Goal: Transaction & Acquisition: Subscribe to service/newsletter

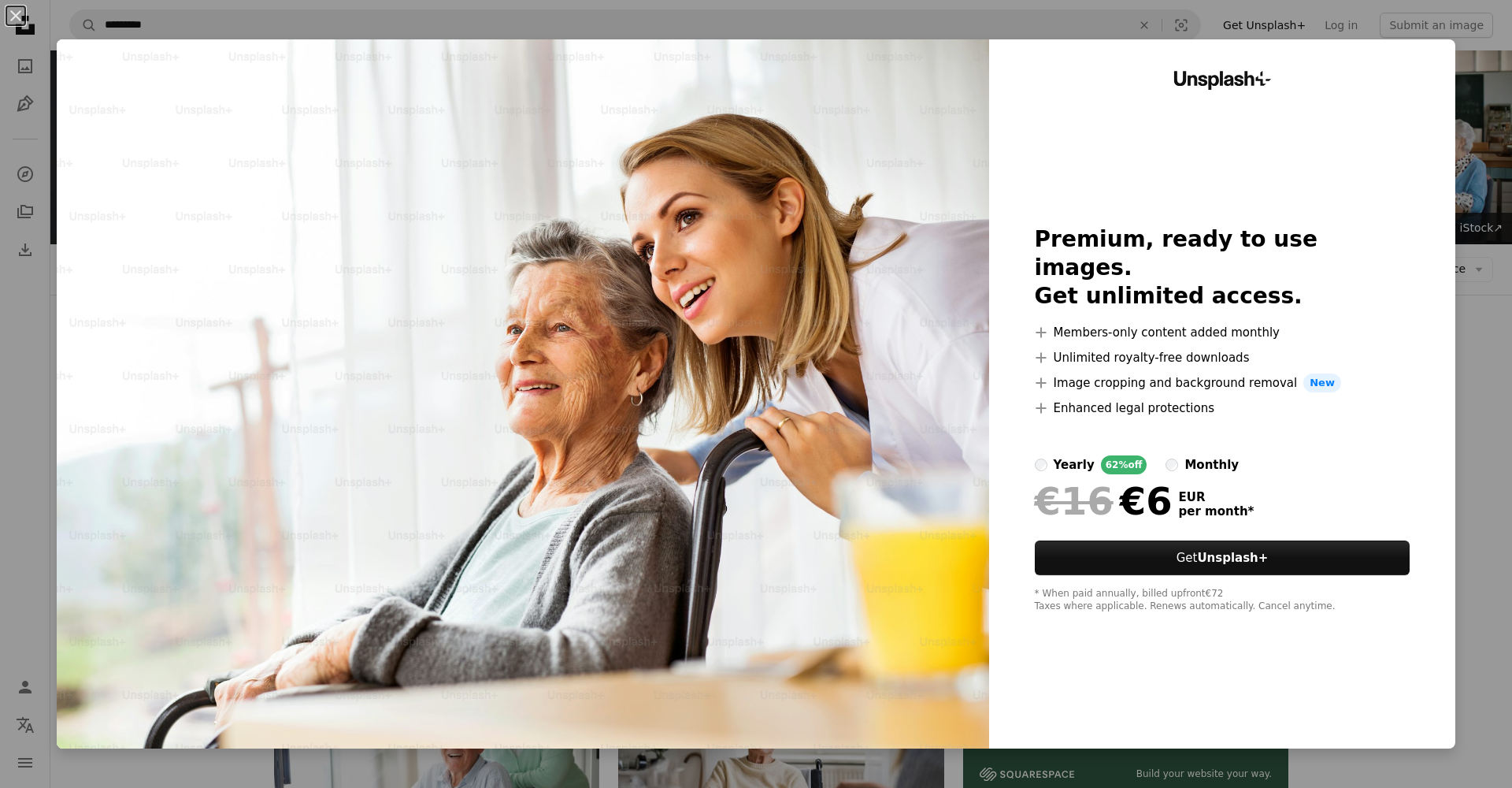
scroll to position [781, 0]
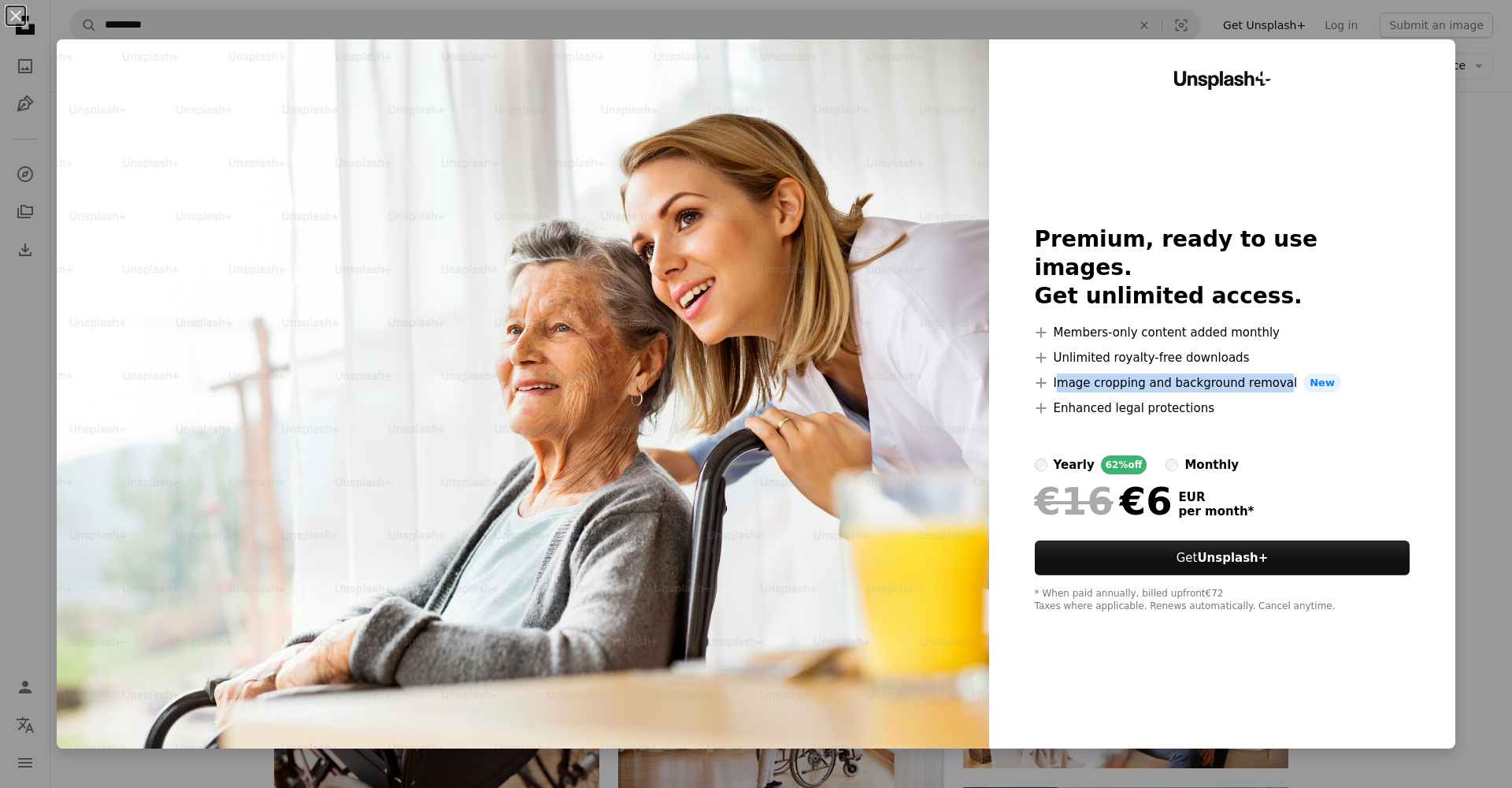
drag, startPoint x: 1060, startPoint y: 370, endPoint x: 1275, endPoint y: 373, distance: 215.0
click at [1275, 373] on li "A plus sign Image cropping and background removal New" at bounding box center [1223, 383] width 376 height 19
click at [1225, 550] on strong "Unsplash+" at bounding box center [1232, 557] width 71 height 14
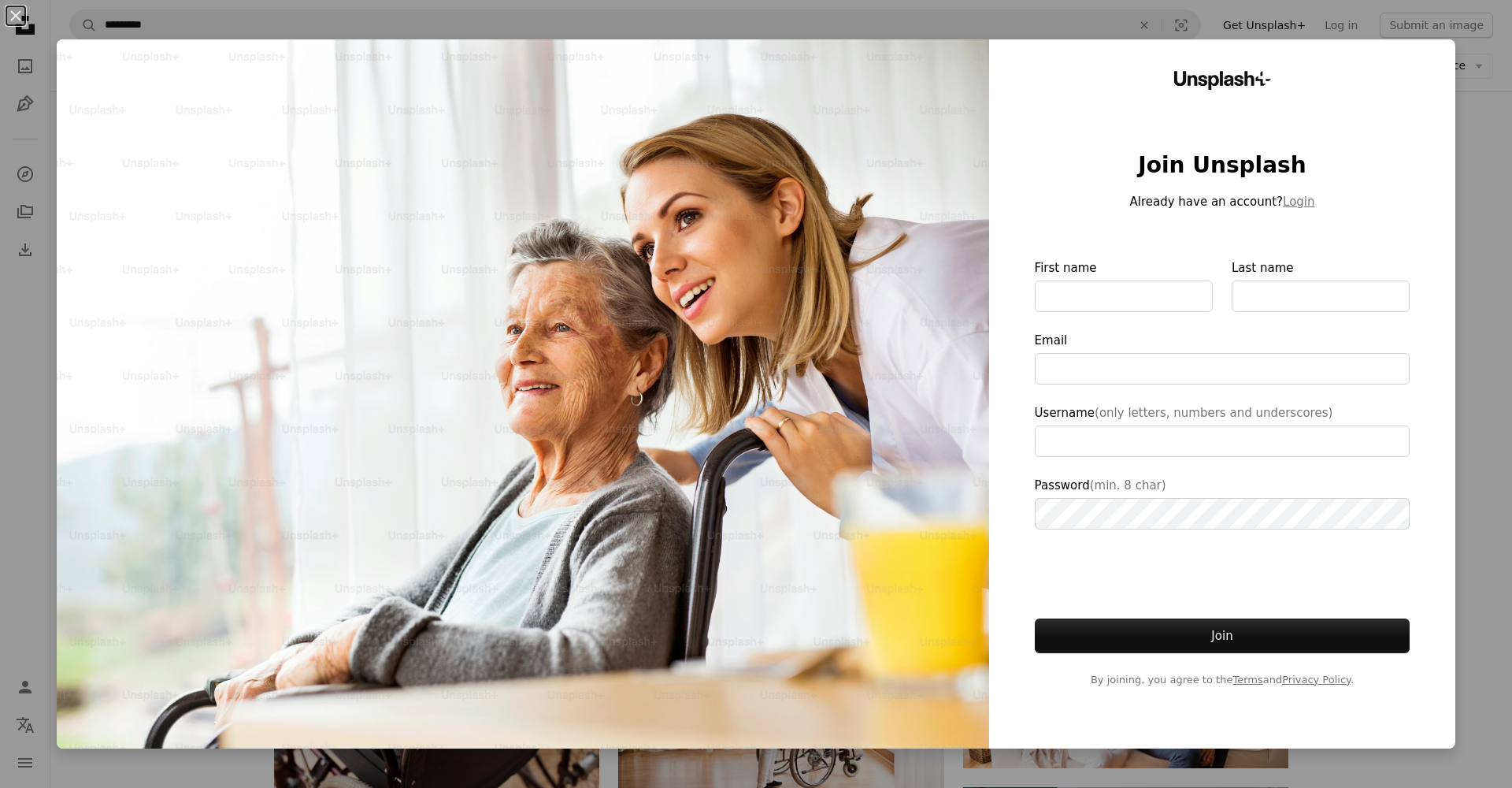
click at [1502, 162] on div "An X shape Unsplash+ Join Unsplash Already have an account? Login First name La…" at bounding box center [756, 394] width 1512 height 788
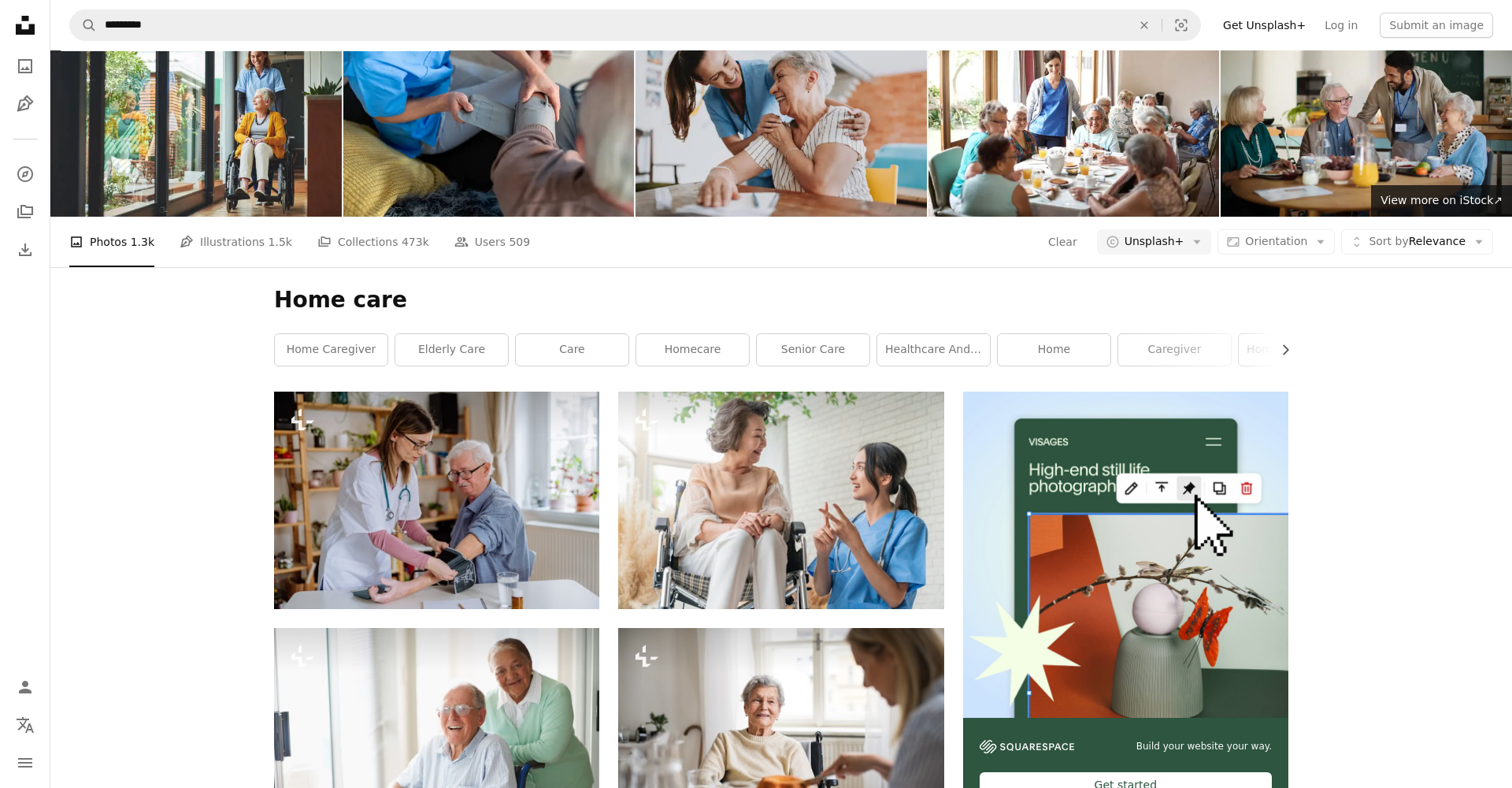
scroll to position [20, 0]
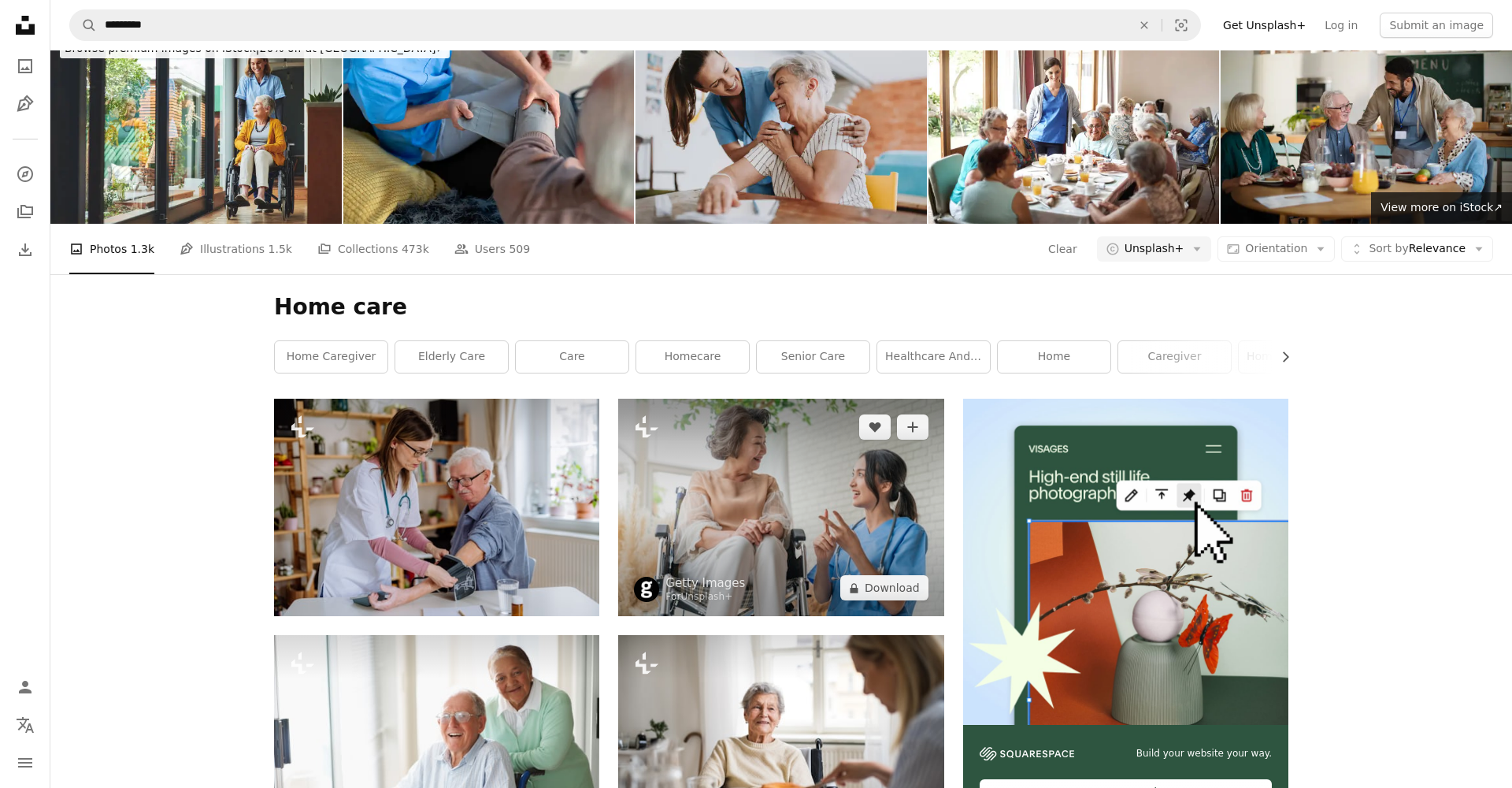
click at [794, 481] on img at bounding box center [781, 507] width 325 height 218
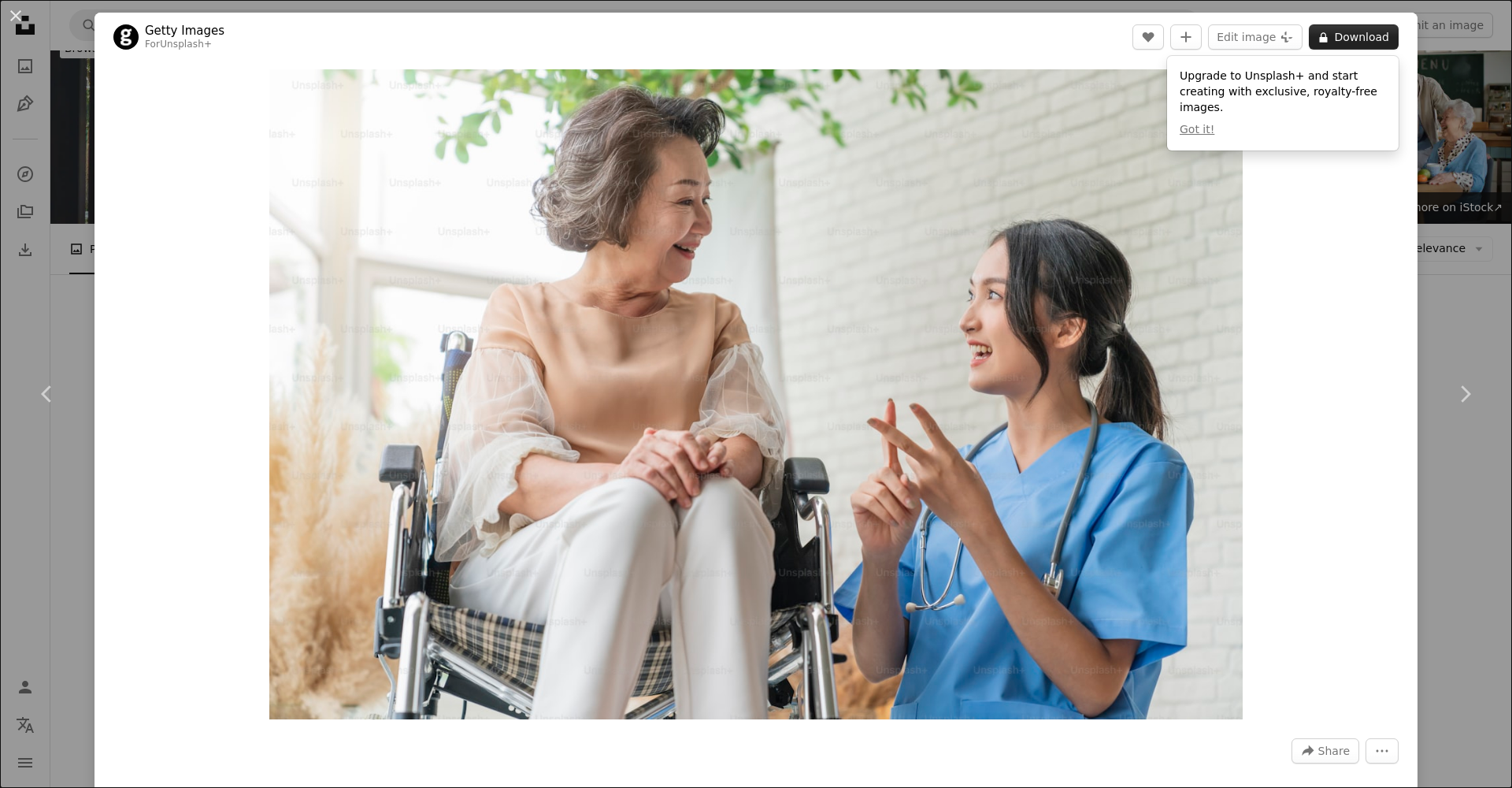
click at [1357, 42] on button "A lock Download" at bounding box center [1354, 37] width 90 height 25
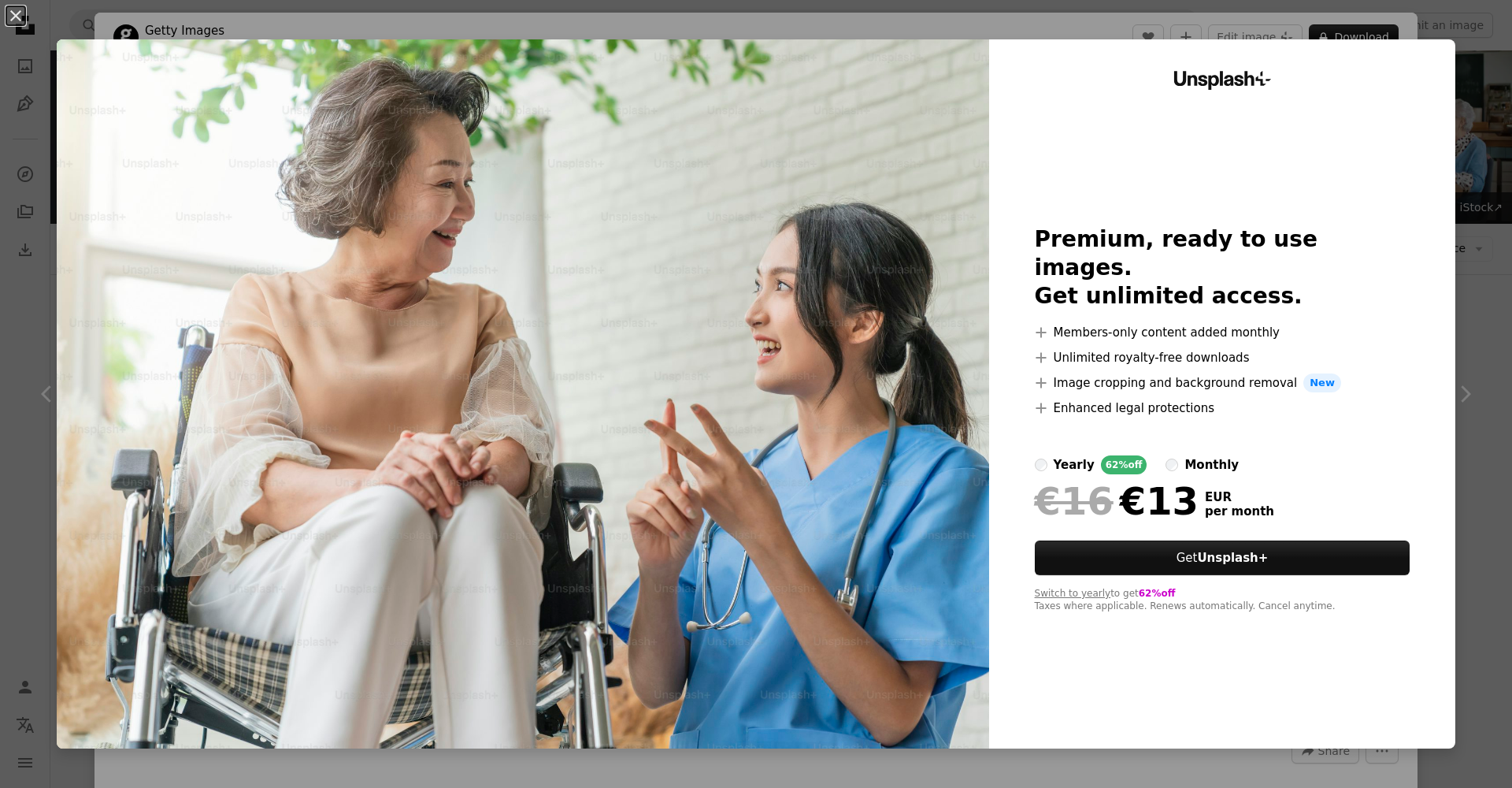
click at [1053, 455] on div "yearly" at bounding box center [1074, 465] width 41 height 19
drag, startPoint x: 1148, startPoint y: 483, endPoint x: 1141, endPoint y: 488, distance: 8.6
click at [1141, 488] on div "€16 €6" at bounding box center [1104, 501] width 138 height 41
drag, startPoint x: 1043, startPoint y: 579, endPoint x: 1356, endPoint y: 593, distance: 313.3
click at [1356, 593] on div "* When paid annually, billed upfront €72 Taxes where applicable. Renews automat…" at bounding box center [1223, 600] width 376 height 25
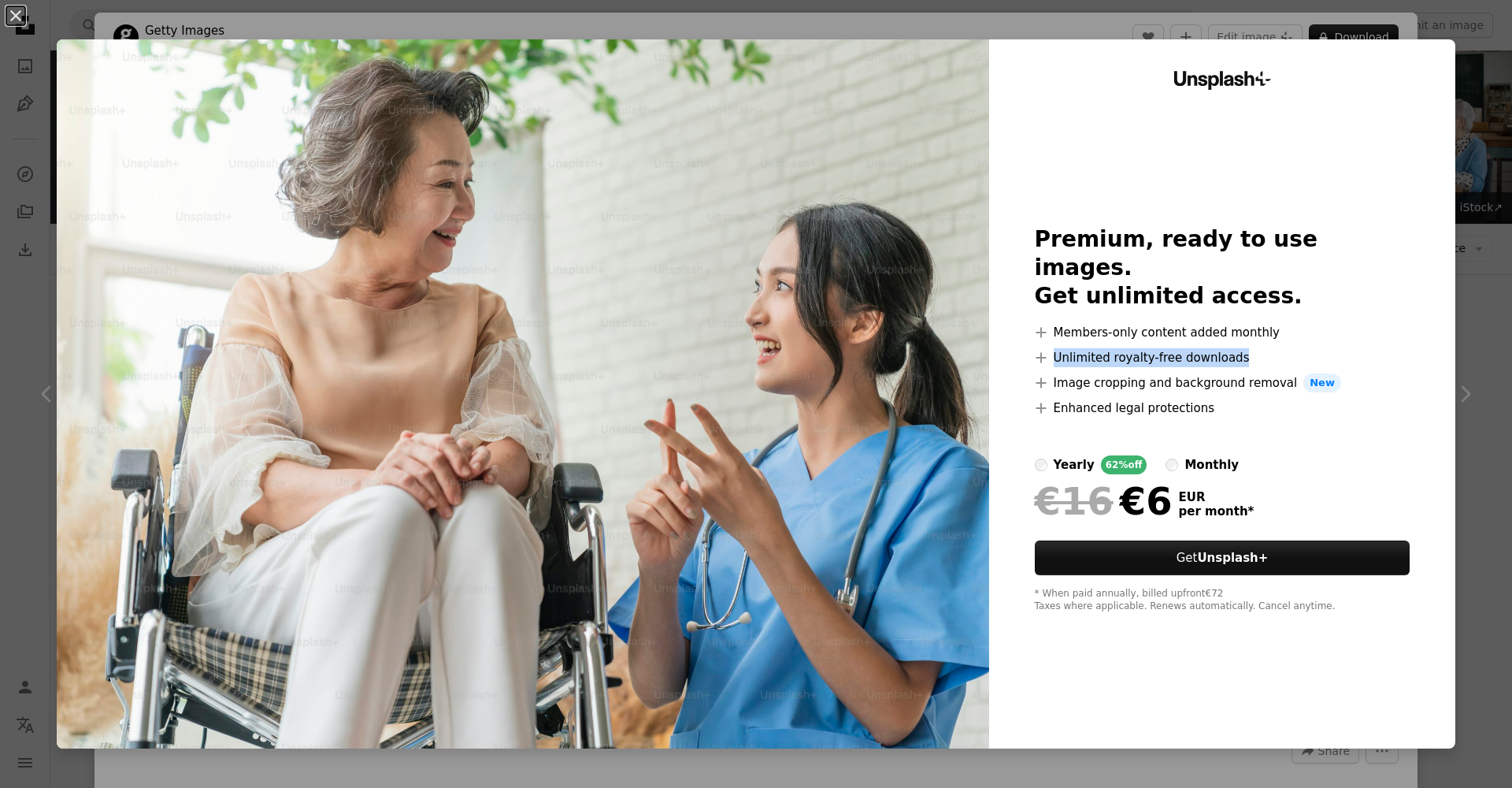
drag, startPoint x: 1053, startPoint y: 345, endPoint x: 1246, endPoint y: 341, distance: 193.0
click at [1246, 349] on li "A plus sign Unlimited royalty-free downloads" at bounding box center [1223, 358] width 376 height 19
click at [1464, 393] on div "An X shape Unsplash+ Premium, ready to use images. Get unlimited access. A plus…" at bounding box center [756, 394] width 1512 height 788
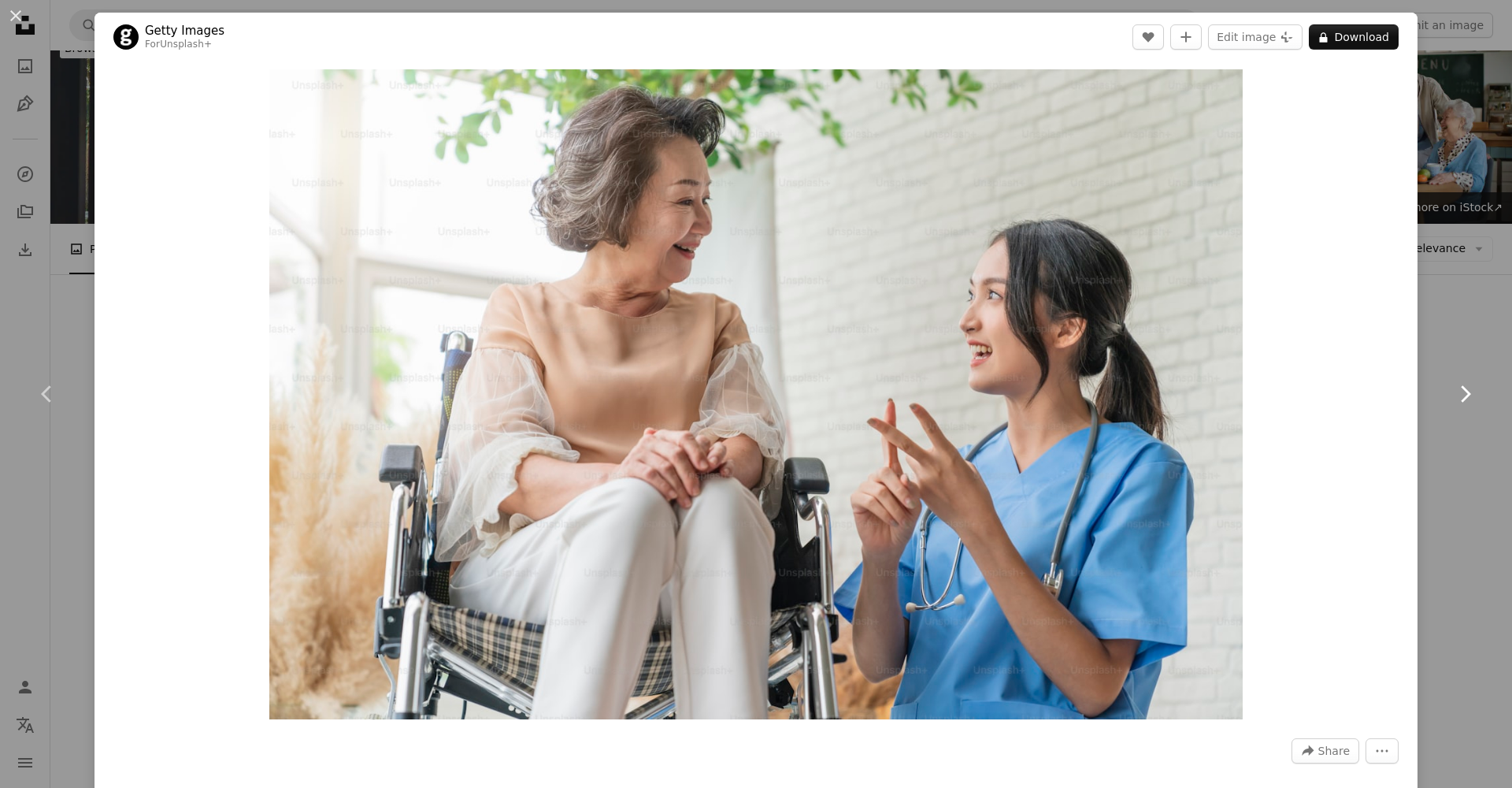
click at [1469, 391] on icon at bounding box center [1467, 393] width 10 height 17
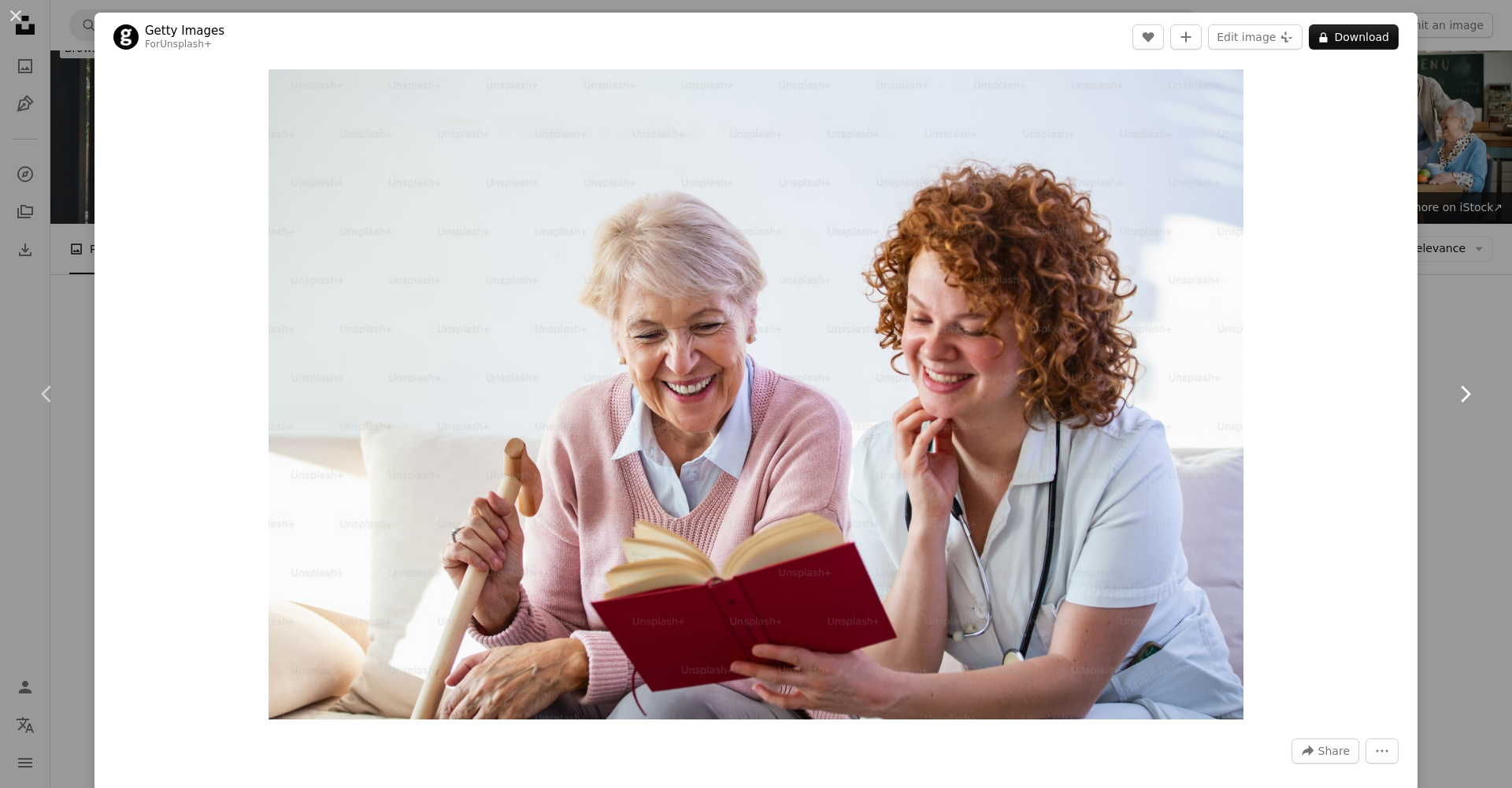
click at [1471, 340] on link "Chevron right" at bounding box center [1465, 393] width 94 height 151
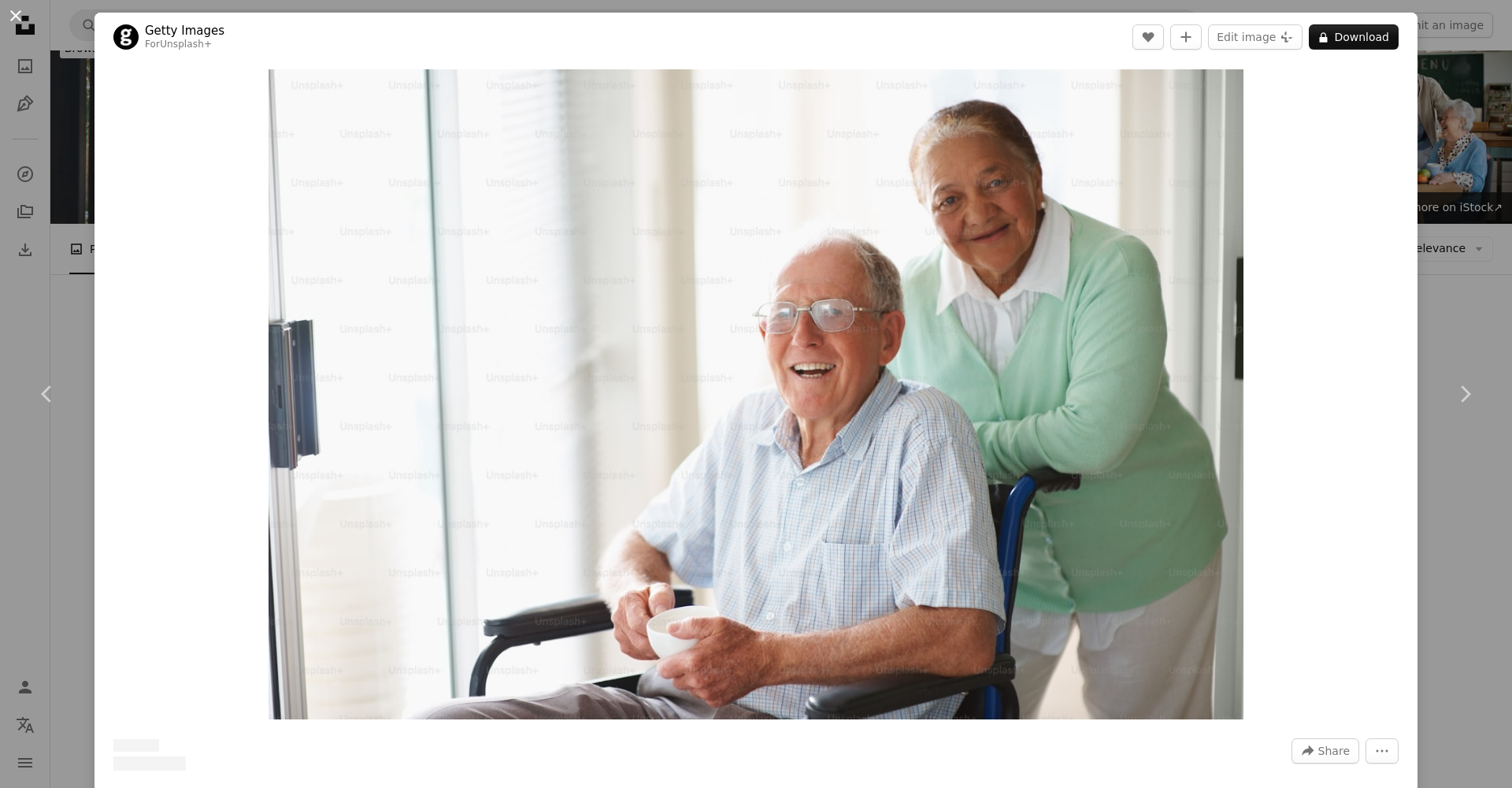
click at [15, 15] on button "An X shape" at bounding box center [16, 16] width 19 height 19
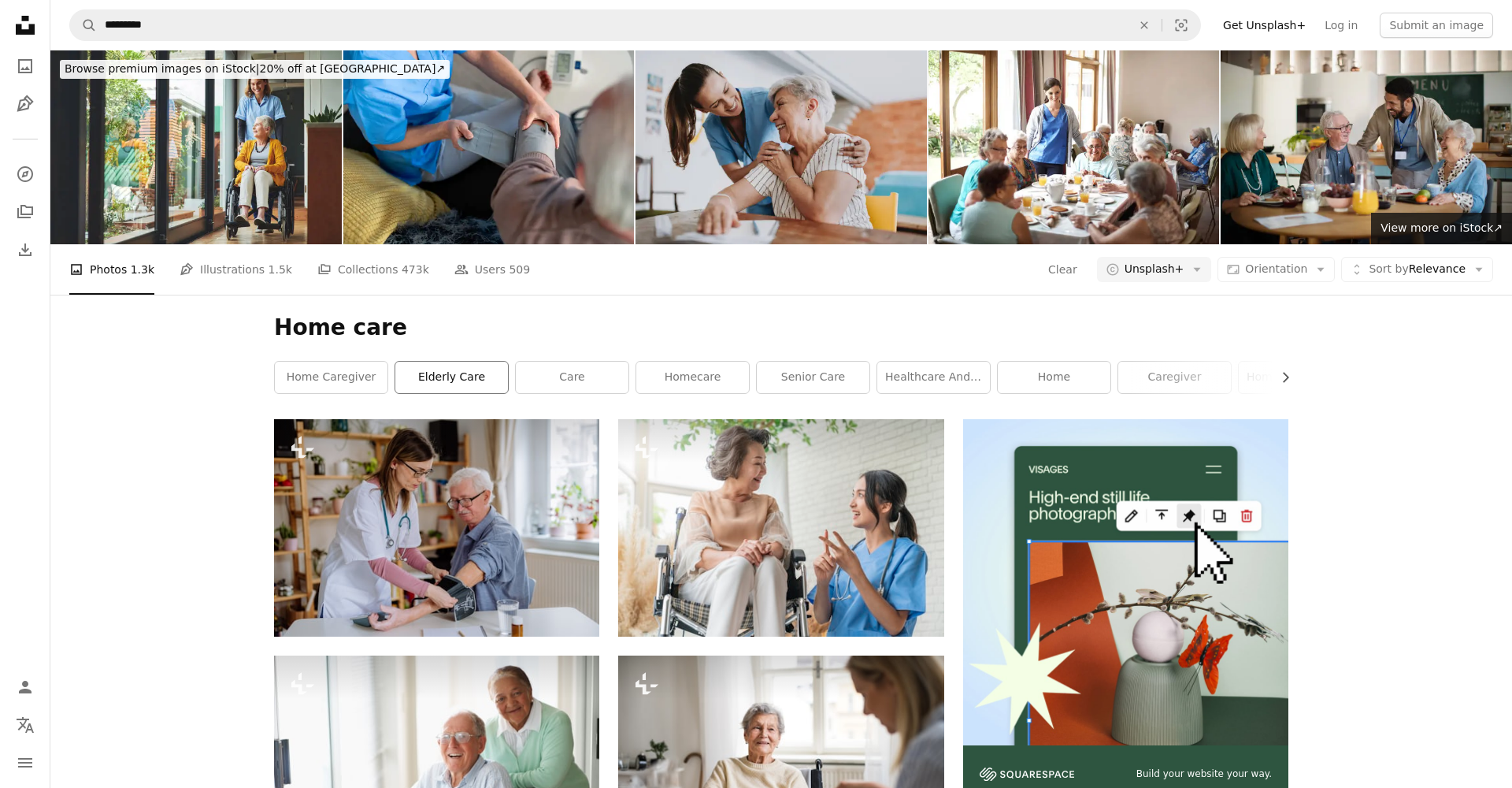
click at [449, 381] on link "elderly care" at bounding box center [452, 377] width 113 height 31
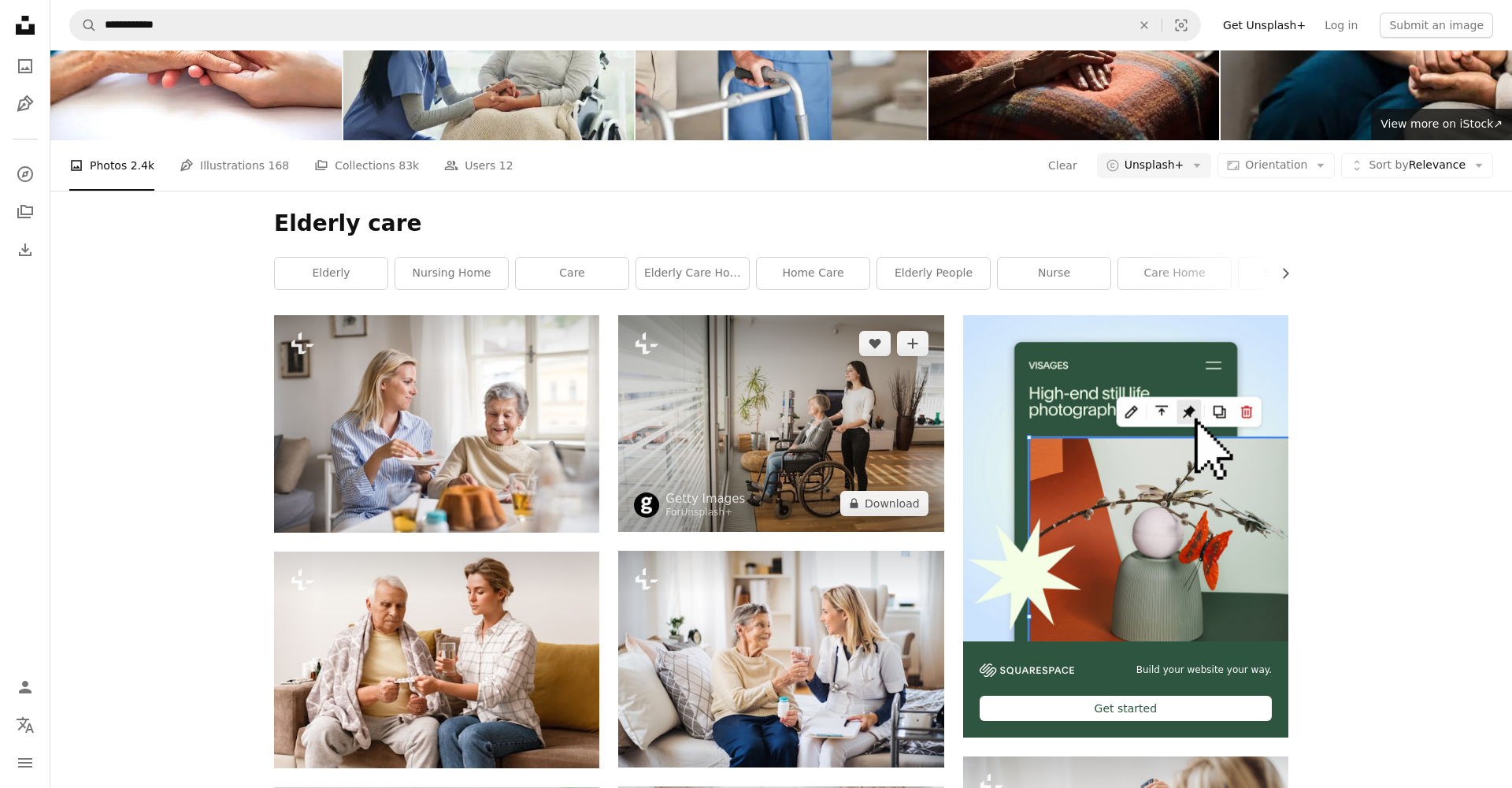
scroll to position [113, 0]
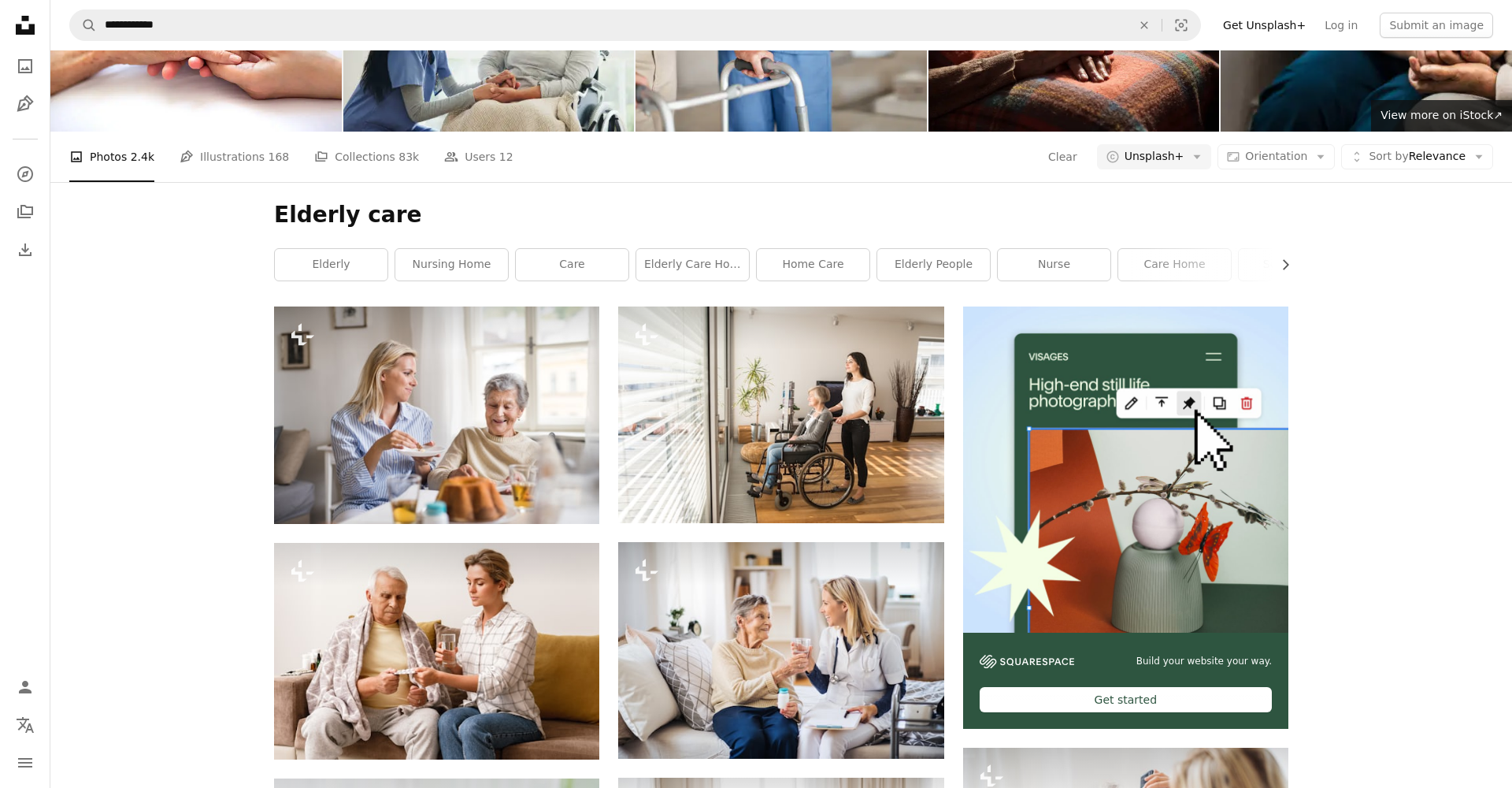
click at [1271, 270] on button "Chevron right" at bounding box center [1280, 265] width 17 height 31
click at [1055, 267] on link "senior care" at bounding box center [1059, 265] width 113 height 31
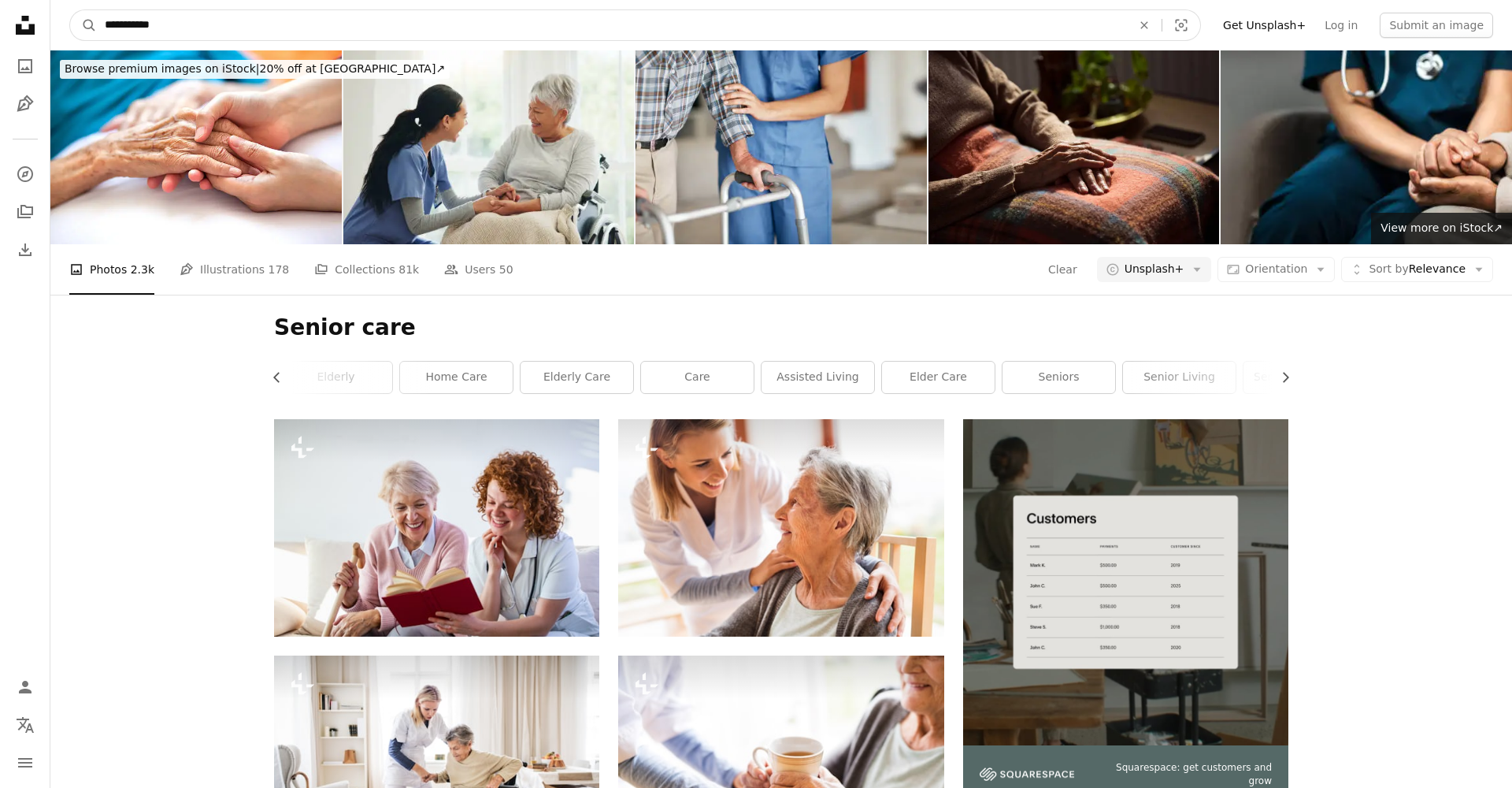
click at [307, 22] on input "**********" at bounding box center [611, 25] width 1030 height 30
click at [307, 22] on input "**********" at bounding box center [611, 25] width 1030 height 30
type input "**********"
click at [84, 25] on button "A magnifying glass" at bounding box center [83, 25] width 27 height 30
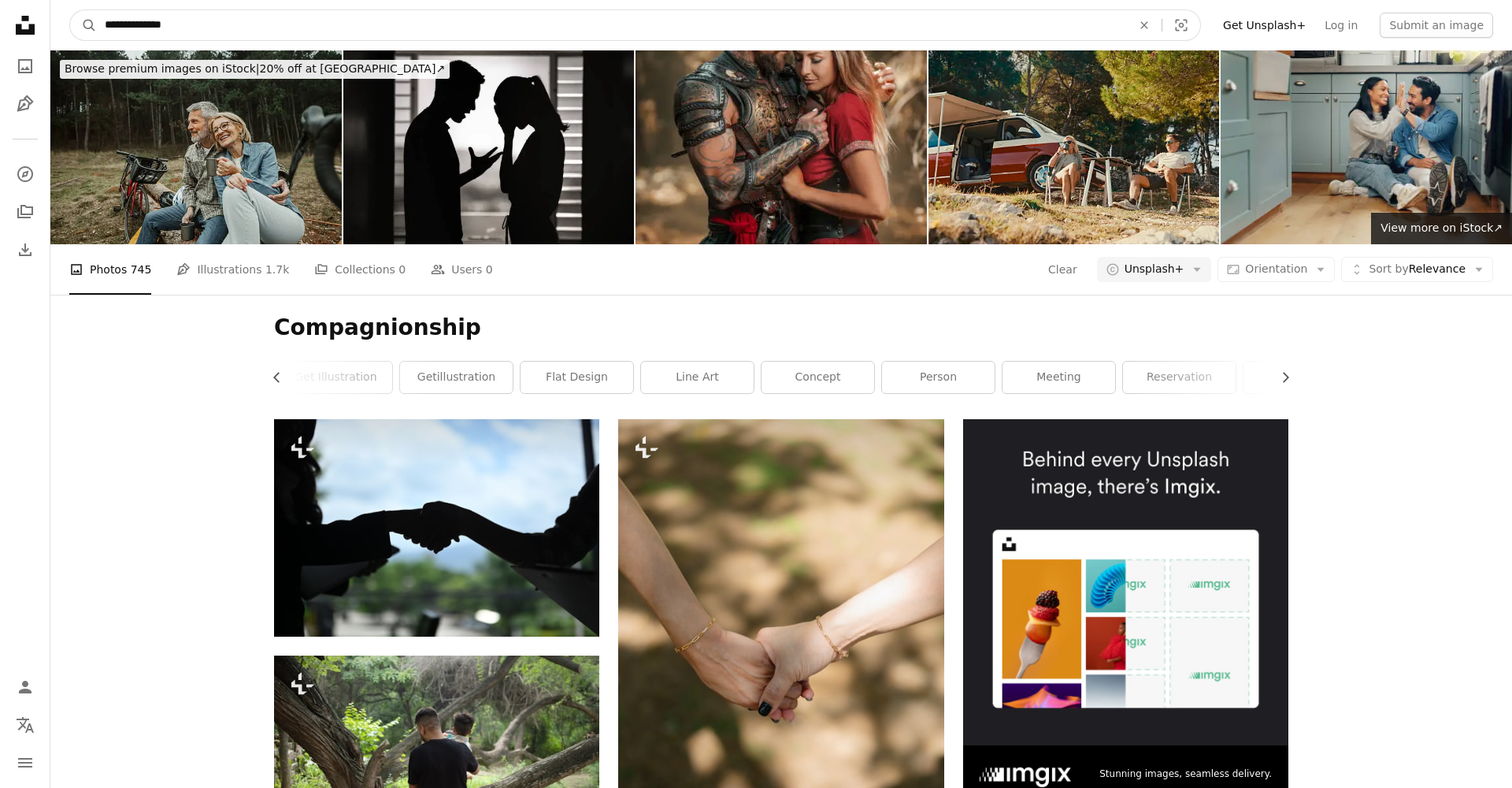
click at [252, 15] on input "**********" at bounding box center [611, 25] width 1030 height 30
click at [245, 21] on input "**********" at bounding box center [611, 25] width 1030 height 30
type input "**********"
click at [84, 25] on button "A magnifying glass" at bounding box center [83, 25] width 27 height 30
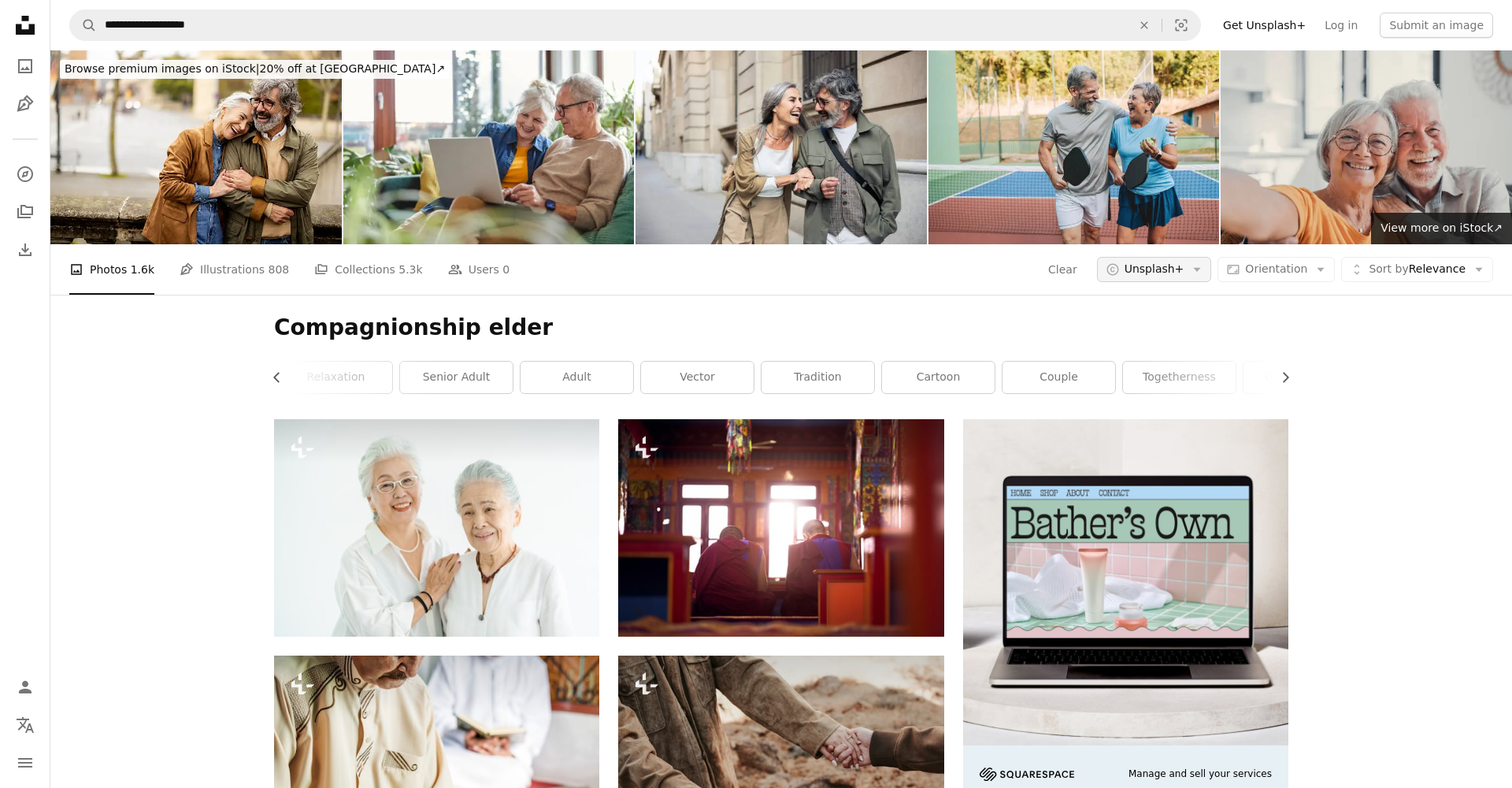
click at [1200, 269] on icon "Arrow down" at bounding box center [1197, 269] width 14 height 14
click at [1163, 391] on span "Free" at bounding box center [1190, 396] width 96 height 16
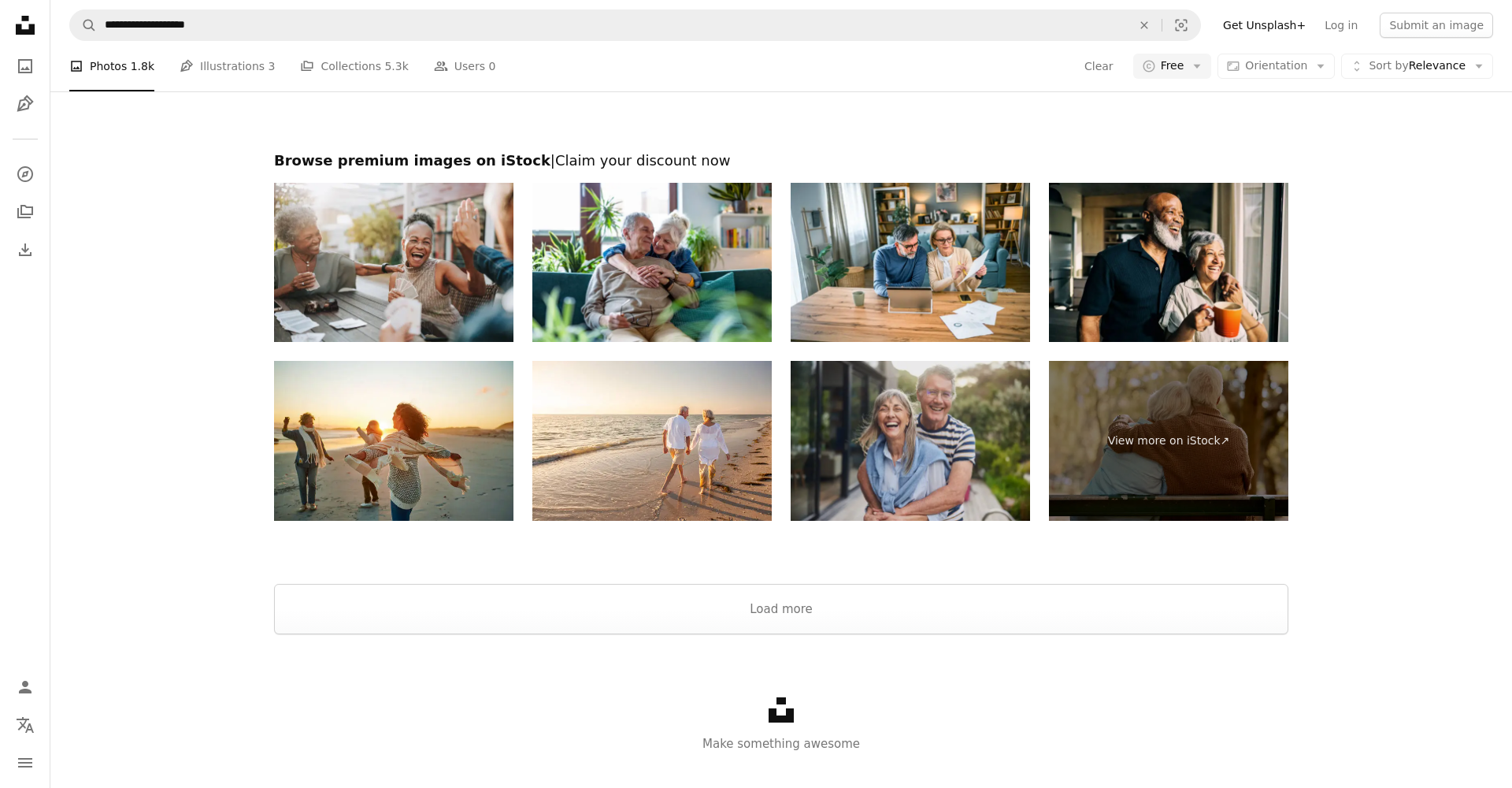
scroll to position [2978, 0]
